Goal: Transaction & Acquisition: Book appointment/travel/reservation

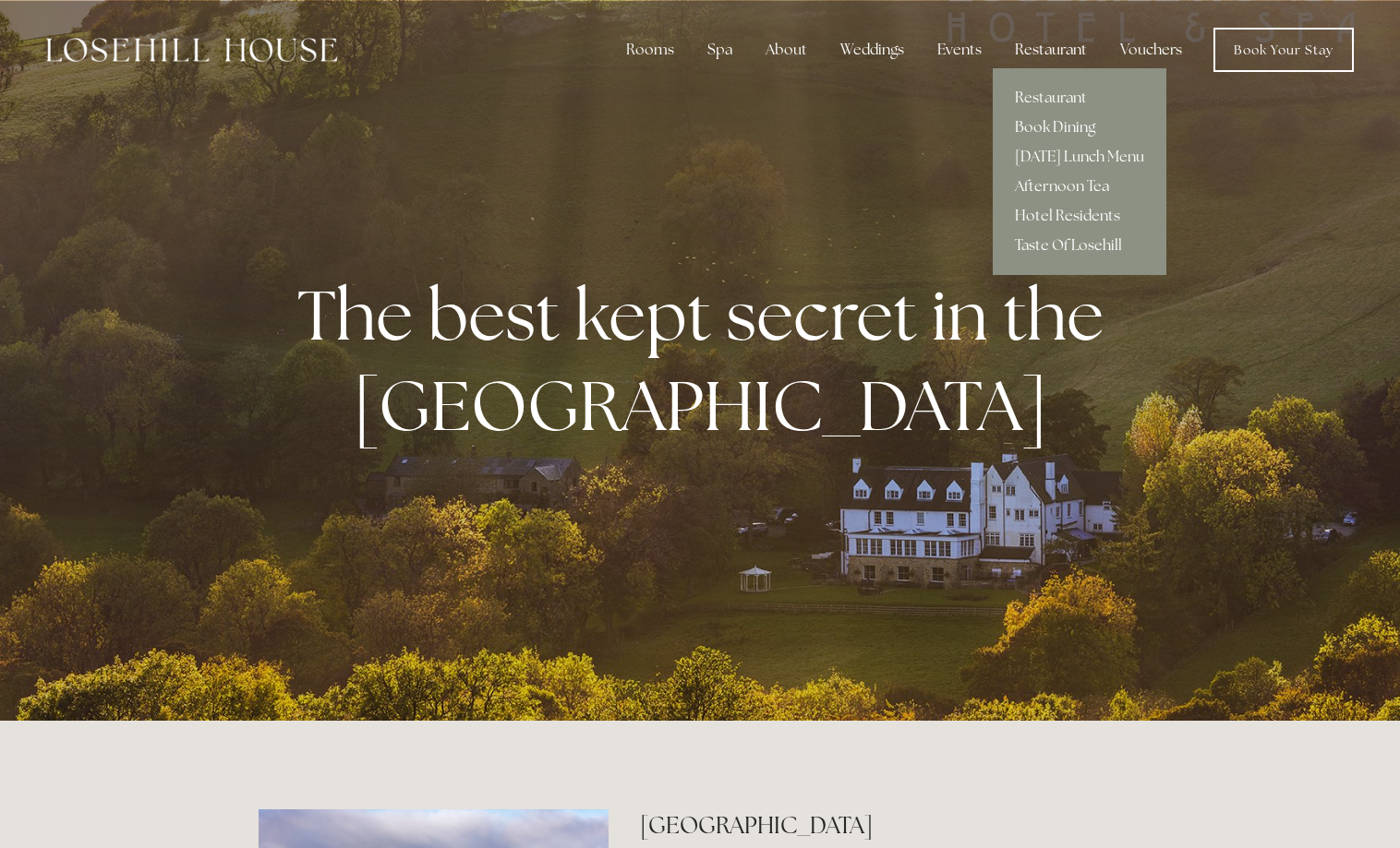
click at [1070, 51] on div "Restaurant" at bounding box center [1050, 50] width 102 height 37
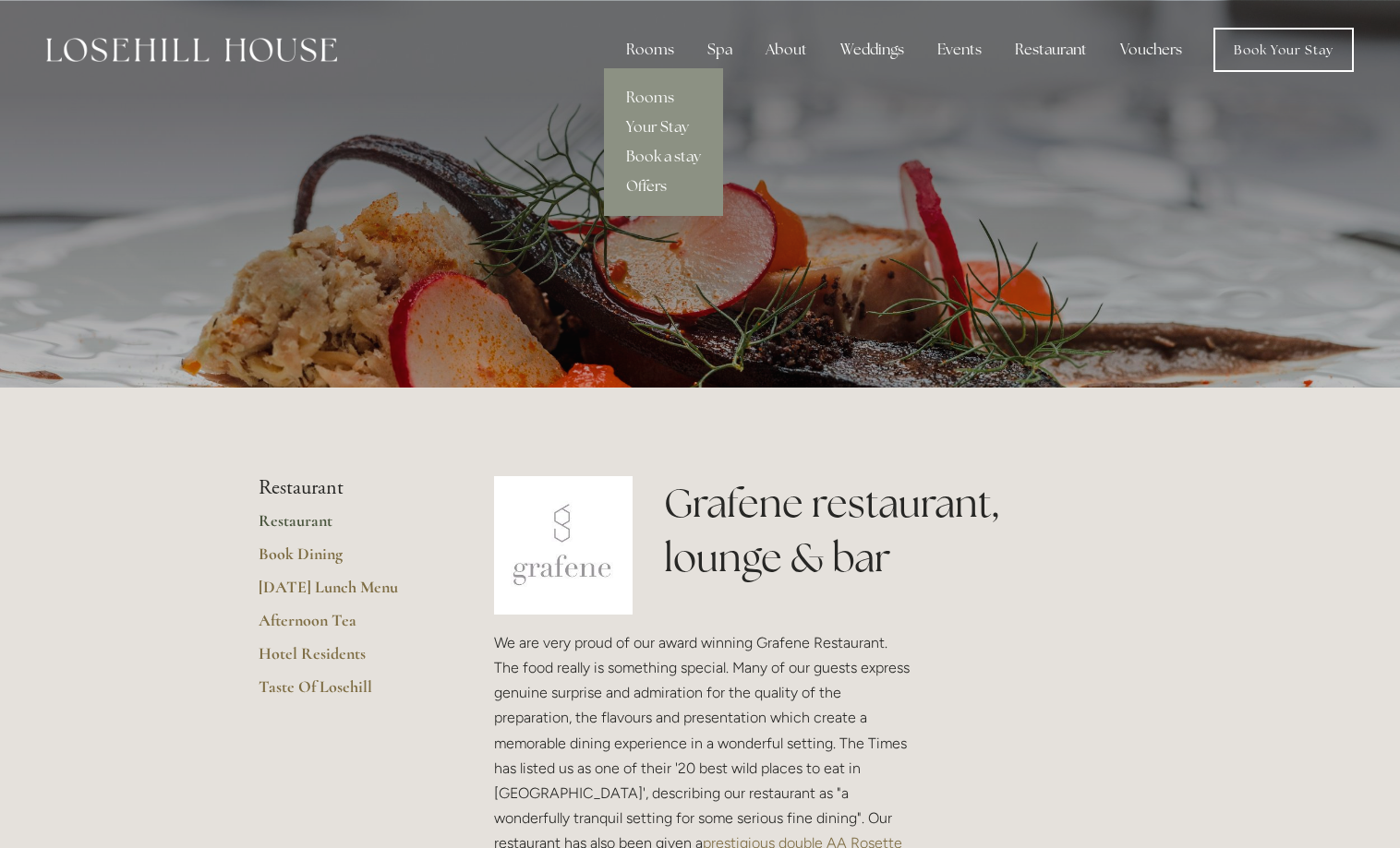
click at [668, 43] on div "Rooms" at bounding box center [649, 50] width 77 height 37
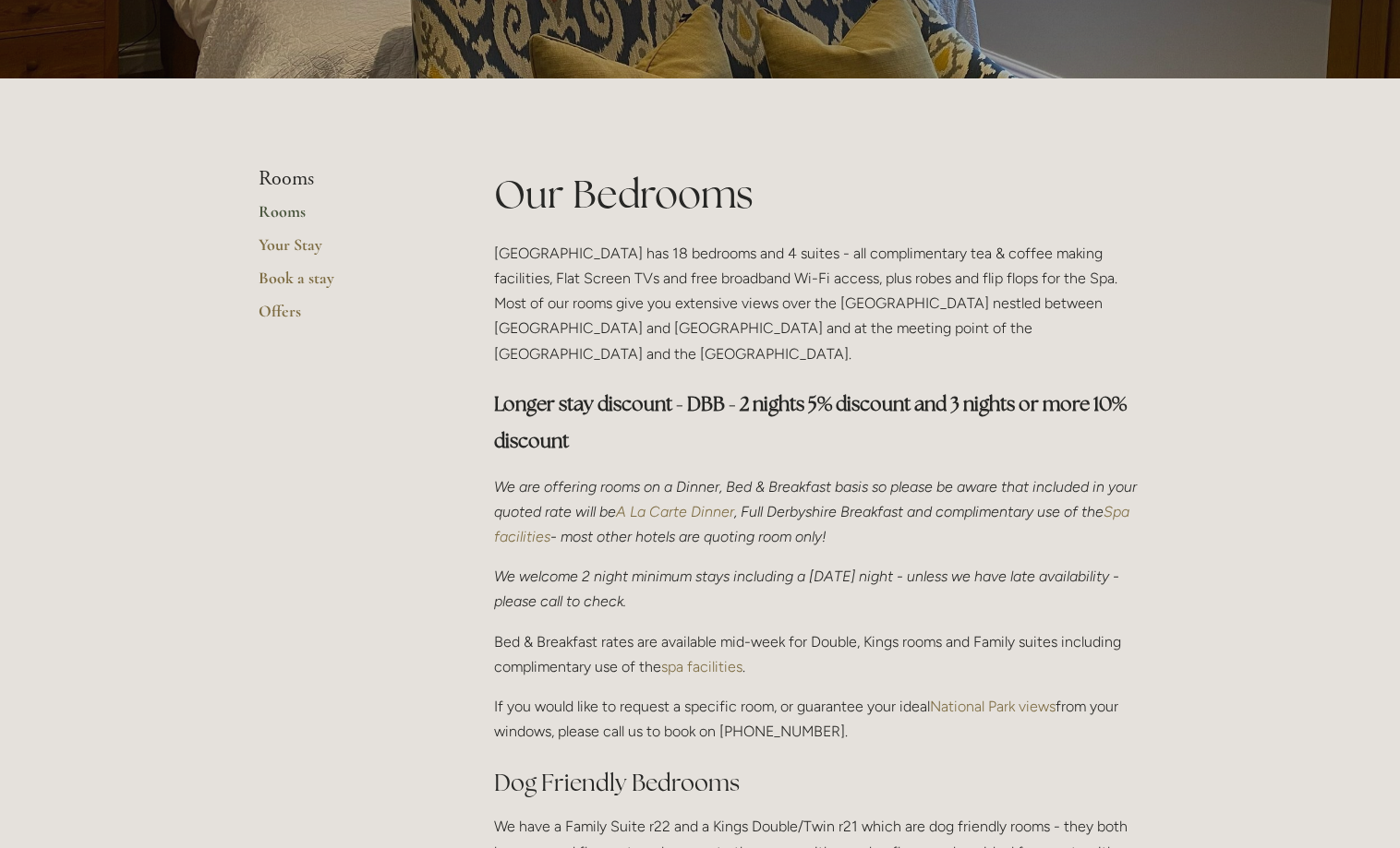
scroll to position [659, 0]
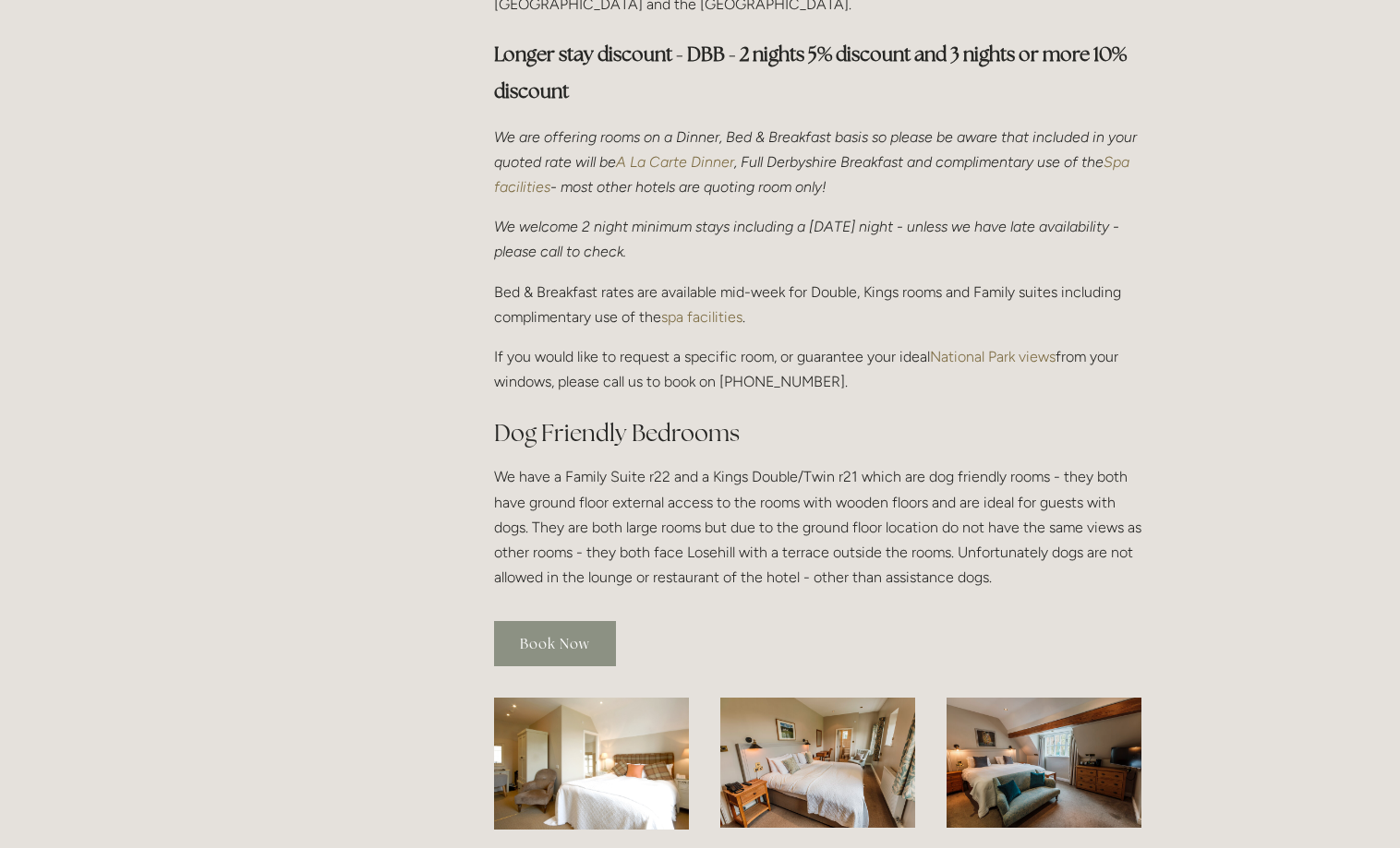
click at [569, 622] on link "Book Now" at bounding box center [555, 644] width 122 height 45
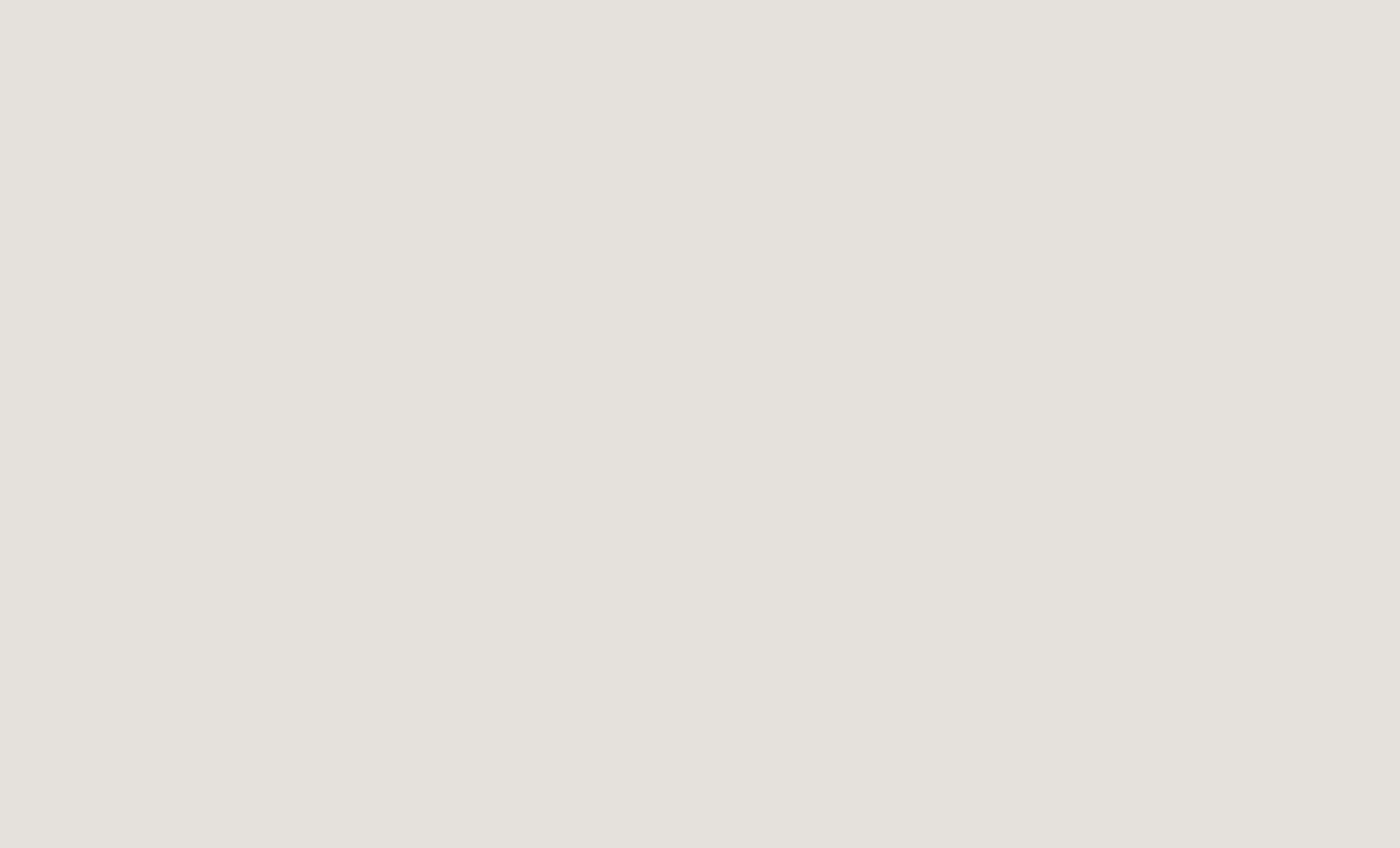
scroll to position [666, 0]
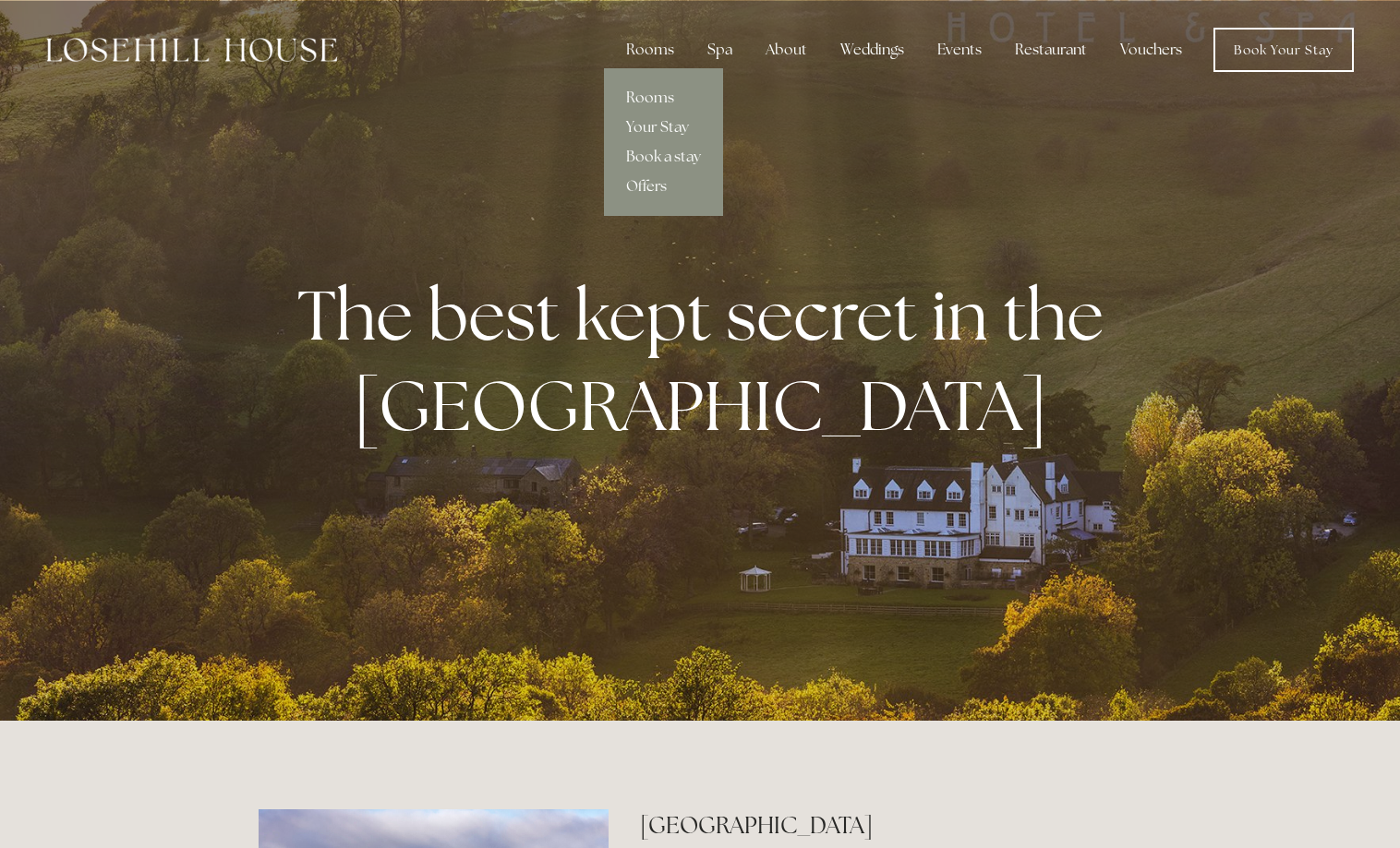
click at [637, 93] on link "Rooms" at bounding box center [664, 98] width 119 height 29
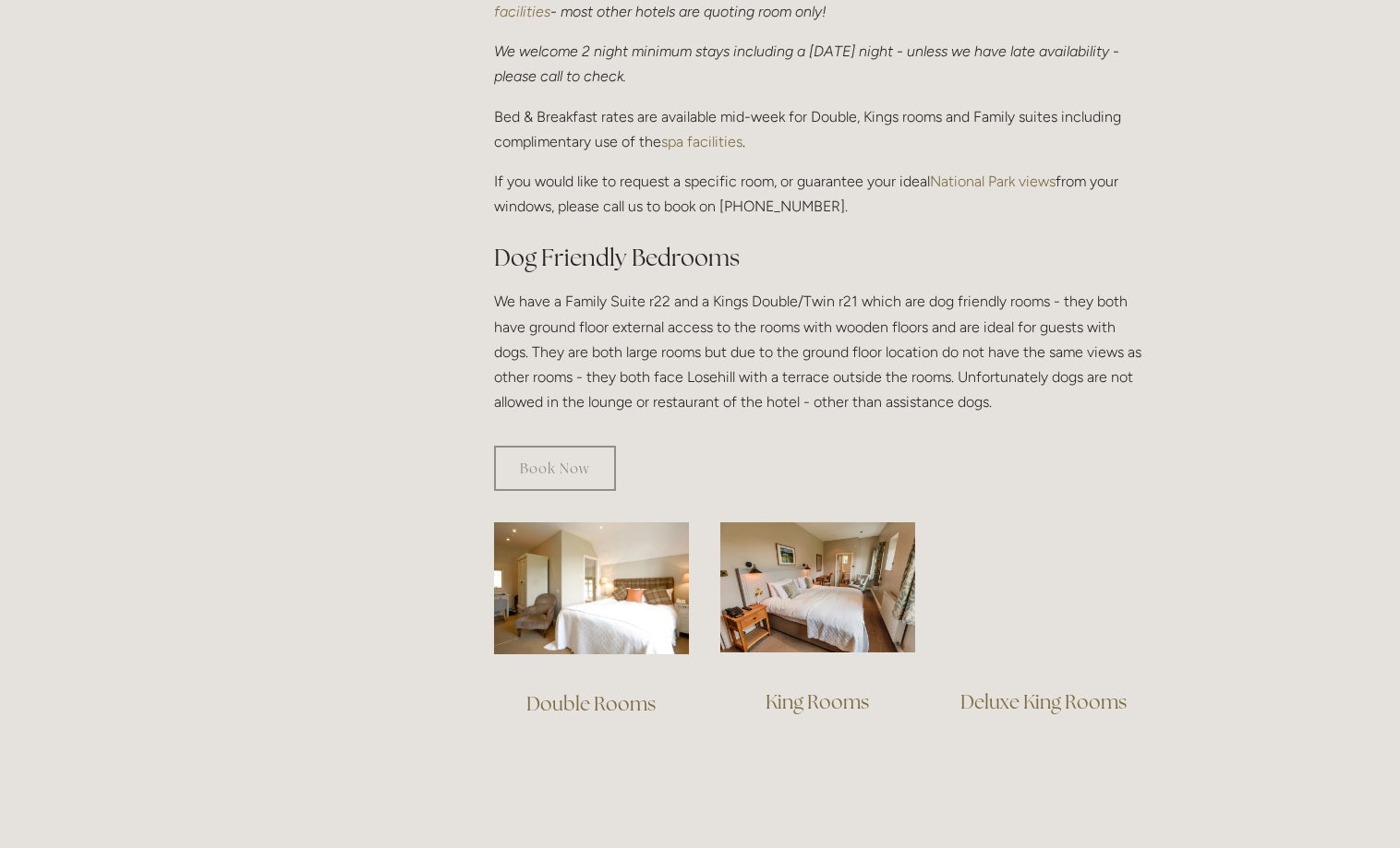
scroll to position [847, 0]
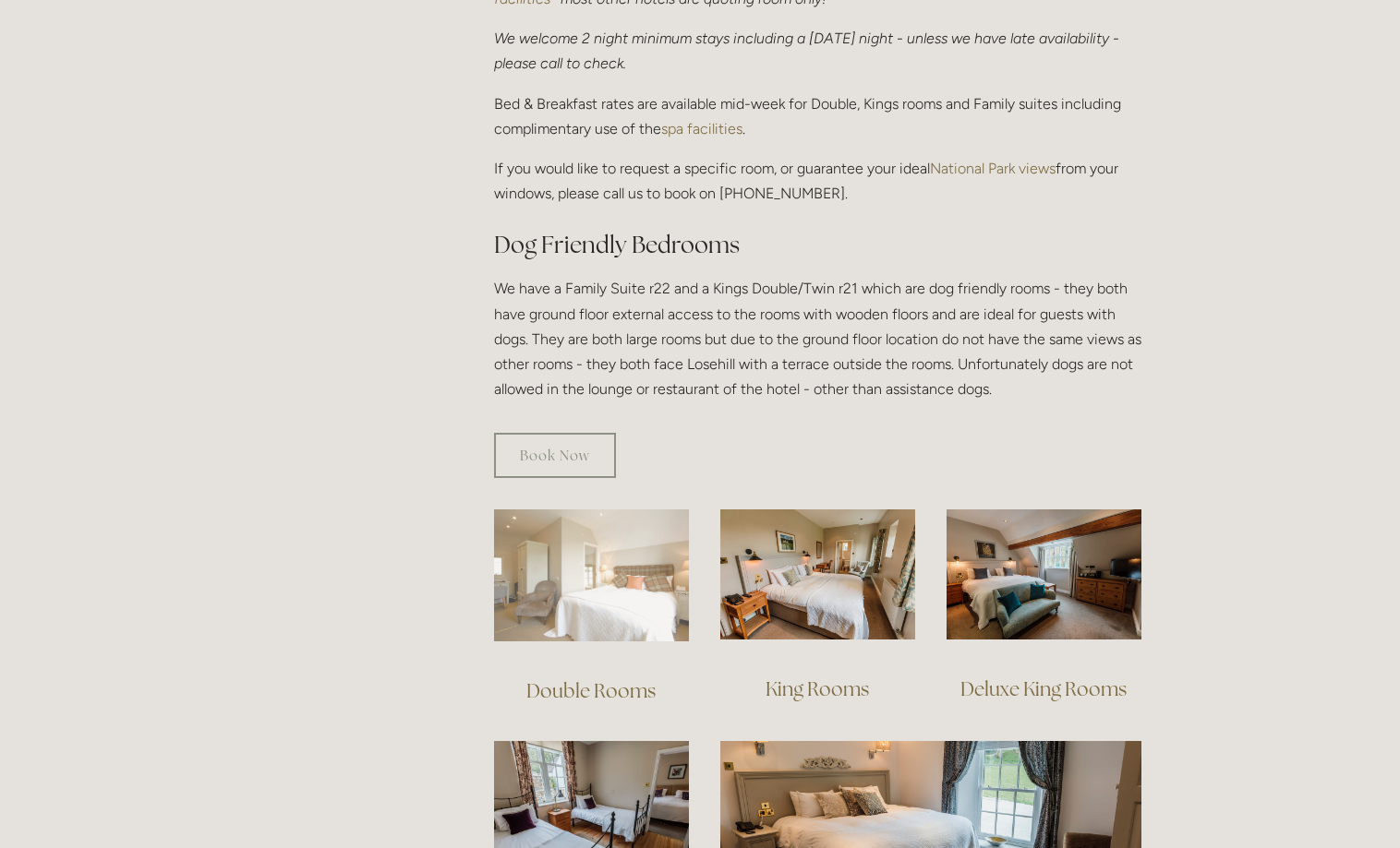
click at [610, 539] on img at bounding box center [592, 575] width 195 height 132
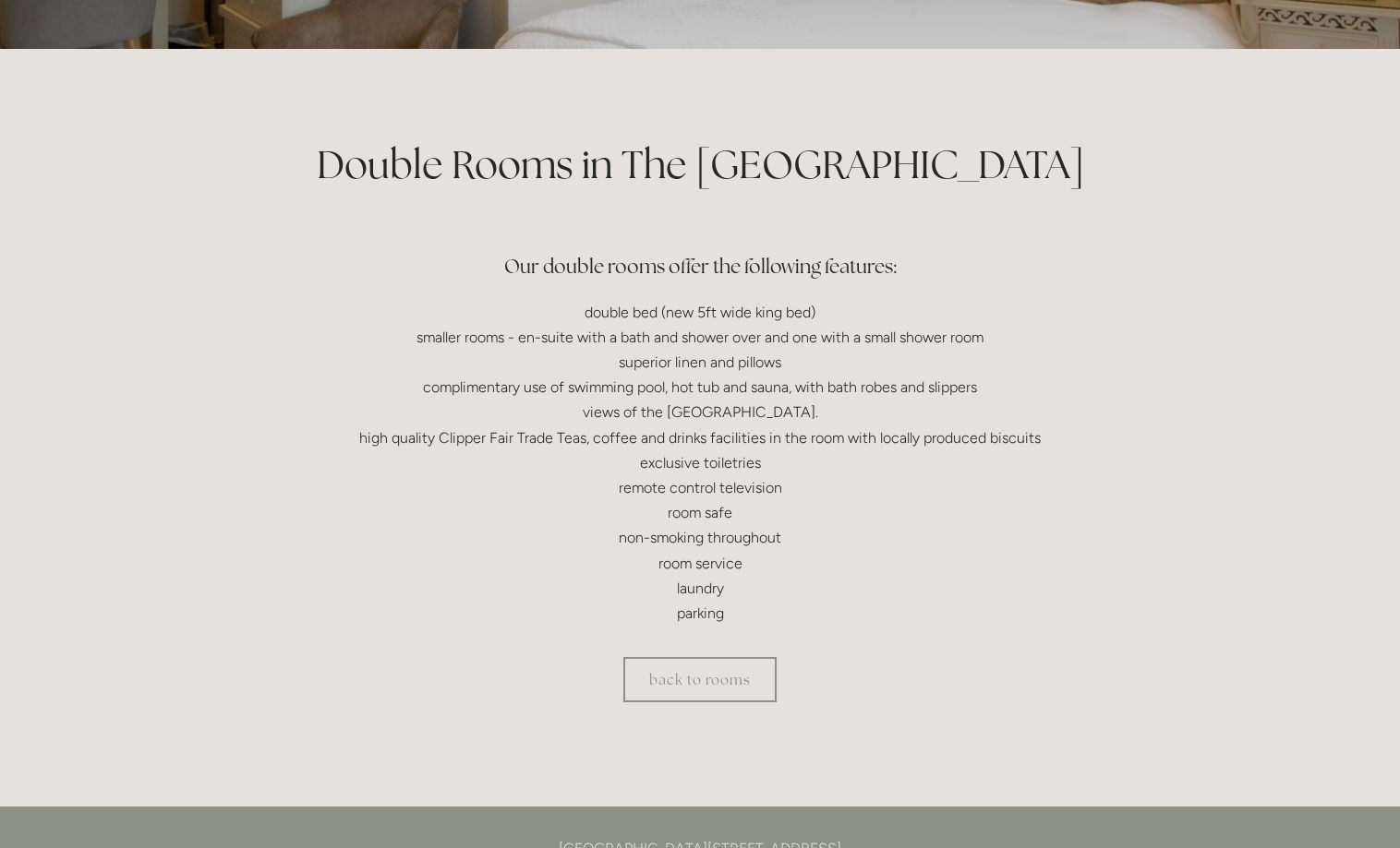
scroll to position [377, 0]
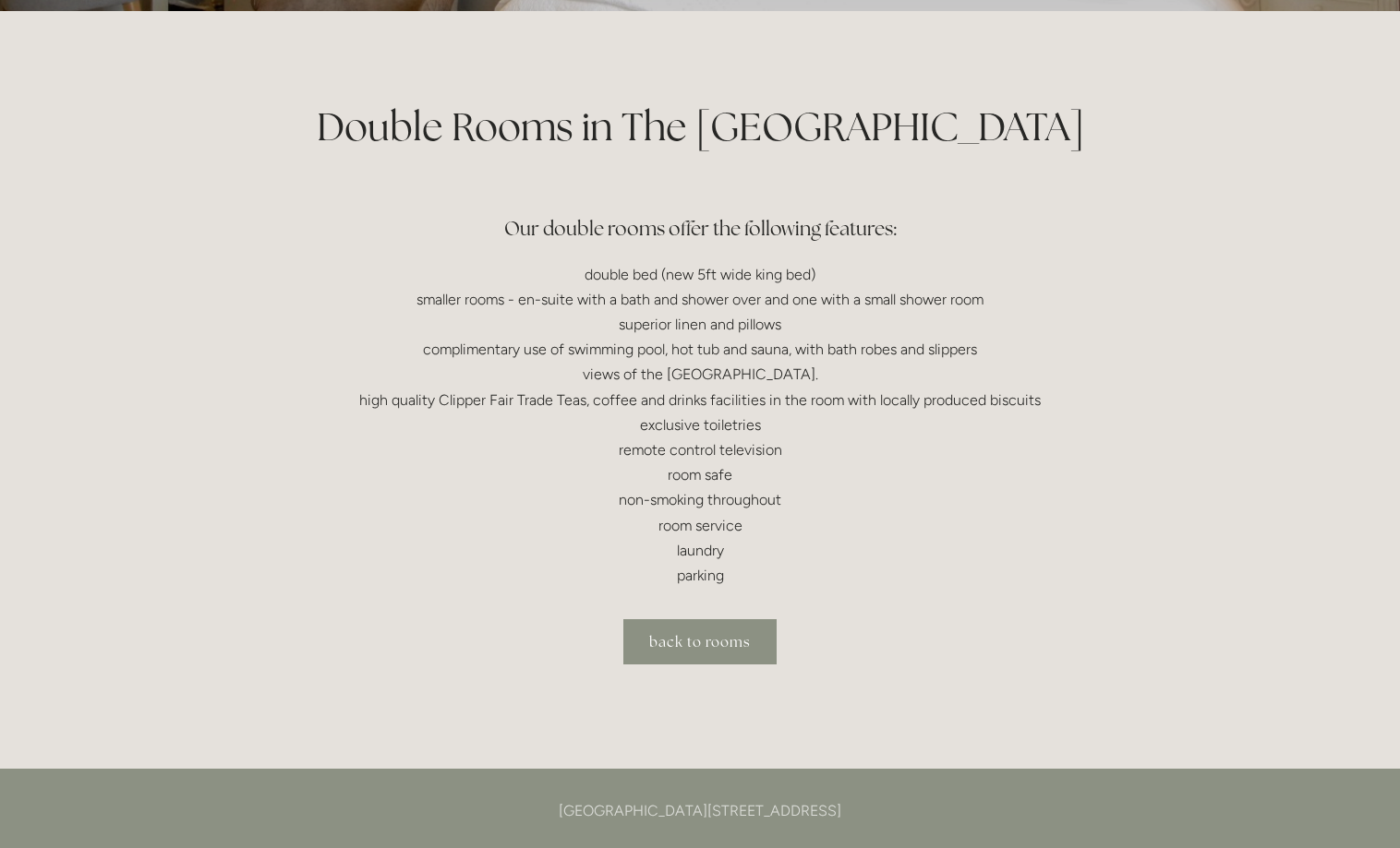
click at [731, 642] on link "back to rooms" at bounding box center [700, 642] width 153 height 45
